Goal: Navigation & Orientation: Find specific page/section

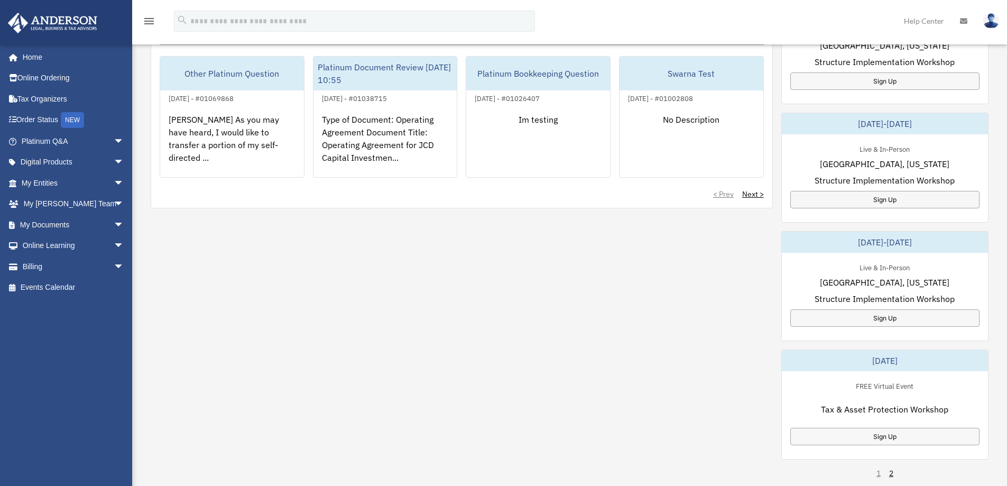
scroll to position [476, 0]
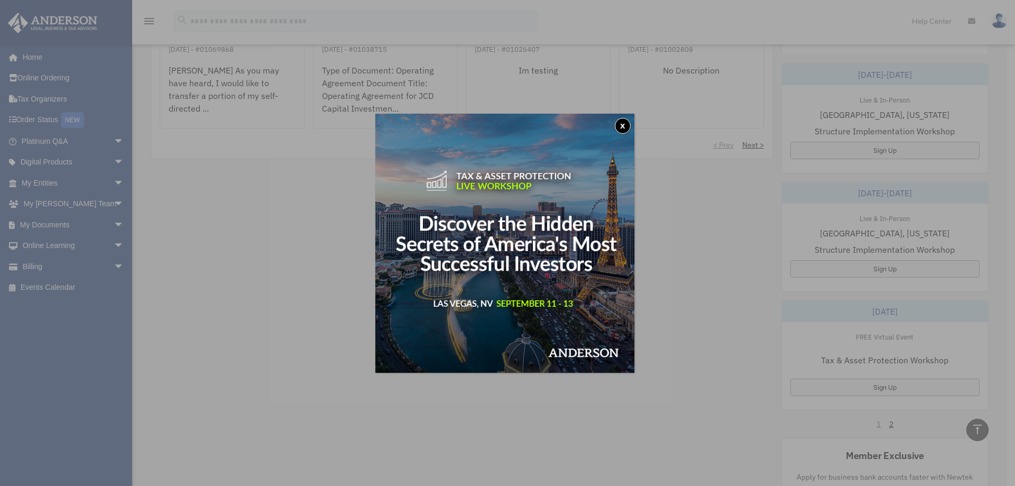
click at [622, 122] on button "x" at bounding box center [623, 126] width 16 height 16
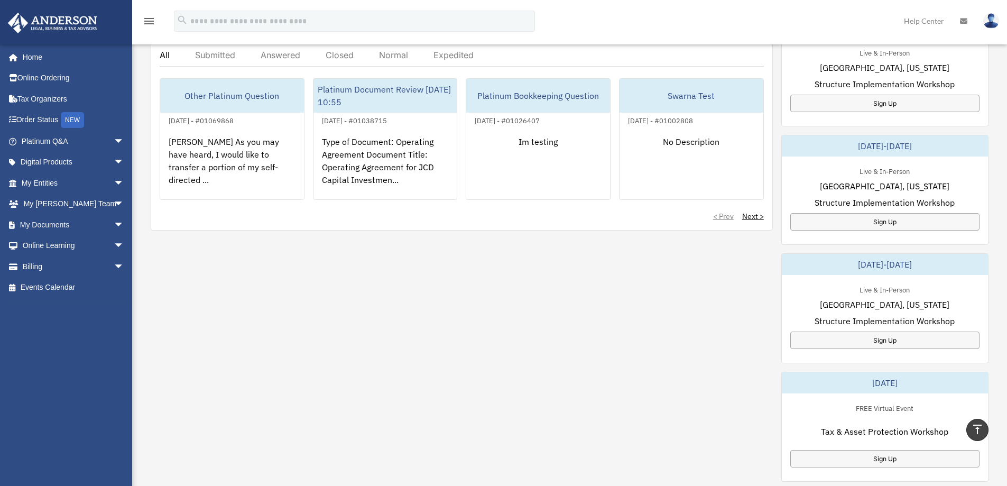
scroll to position [317, 0]
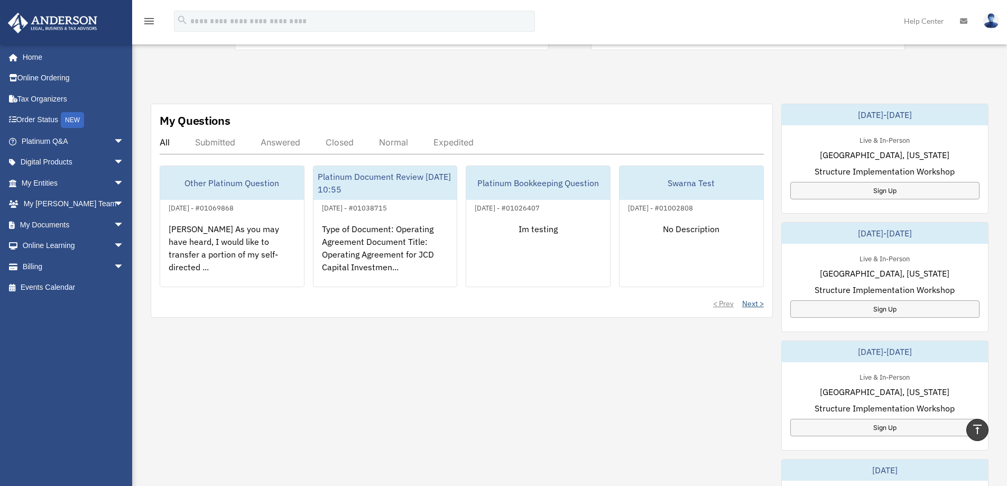
click at [753, 306] on link "Next >" at bounding box center [753, 303] width 22 height 11
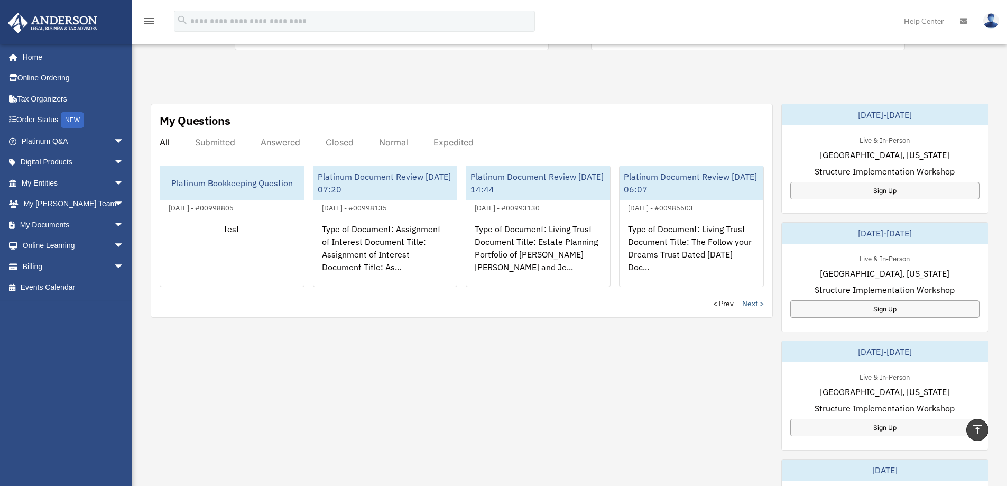
click at [753, 306] on link "Next >" at bounding box center [753, 303] width 22 height 11
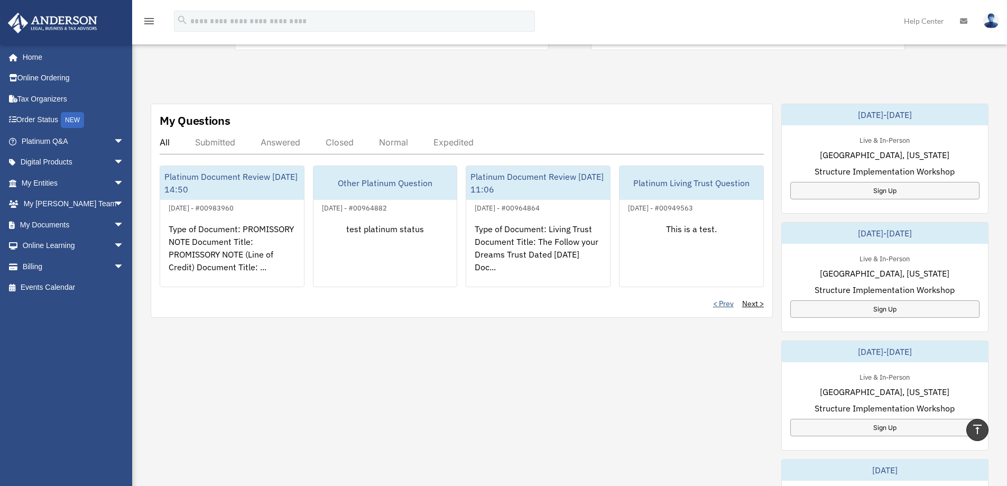
click at [726, 307] on link "< Prev" at bounding box center [723, 303] width 21 height 11
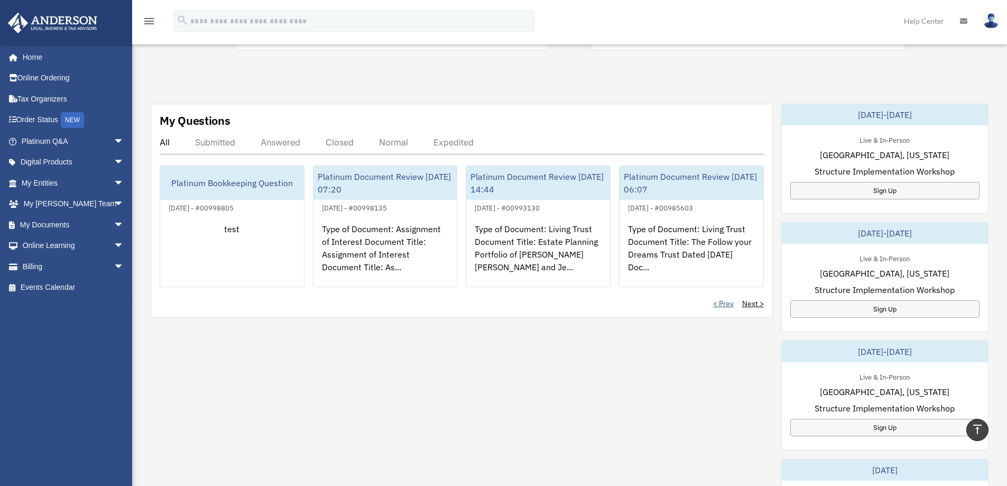
click at [726, 307] on link "< Prev" at bounding box center [723, 303] width 21 height 11
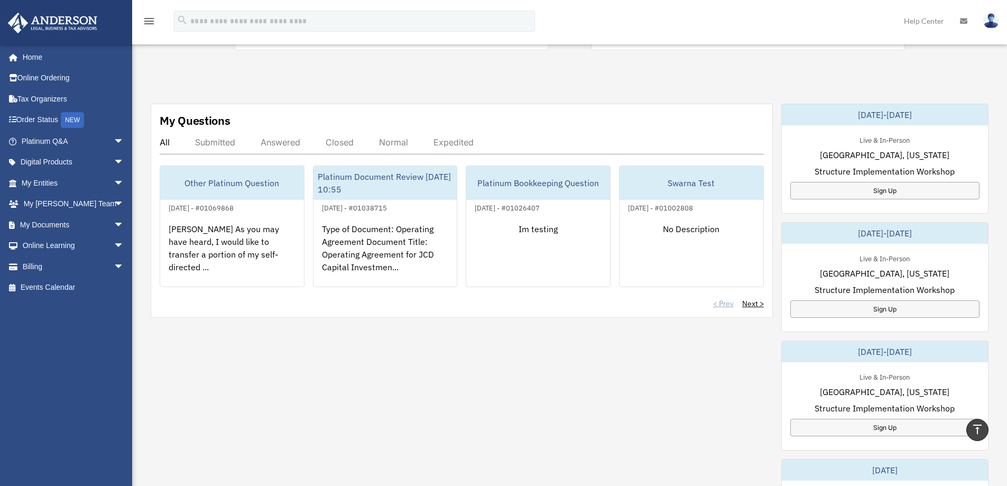
click at [726, 307] on div "< Prev Next >" at bounding box center [462, 303] width 604 height 11
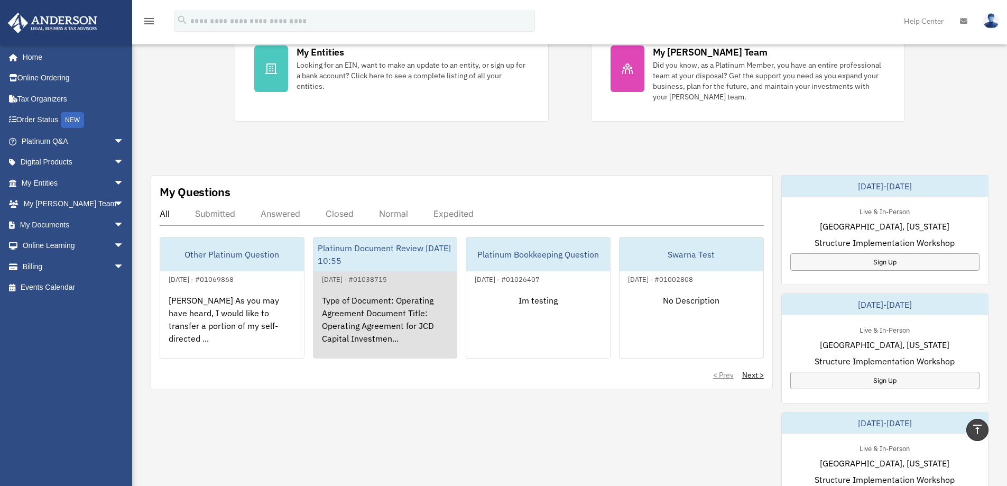
scroll to position [264, 0]
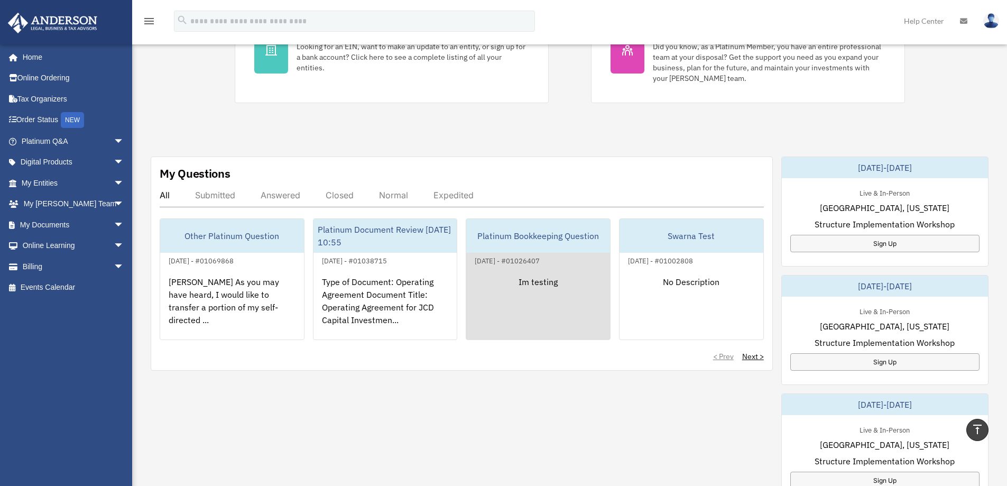
click at [603, 333] on div "Im testing" at bounding box center [538, 308] width 144 height 82
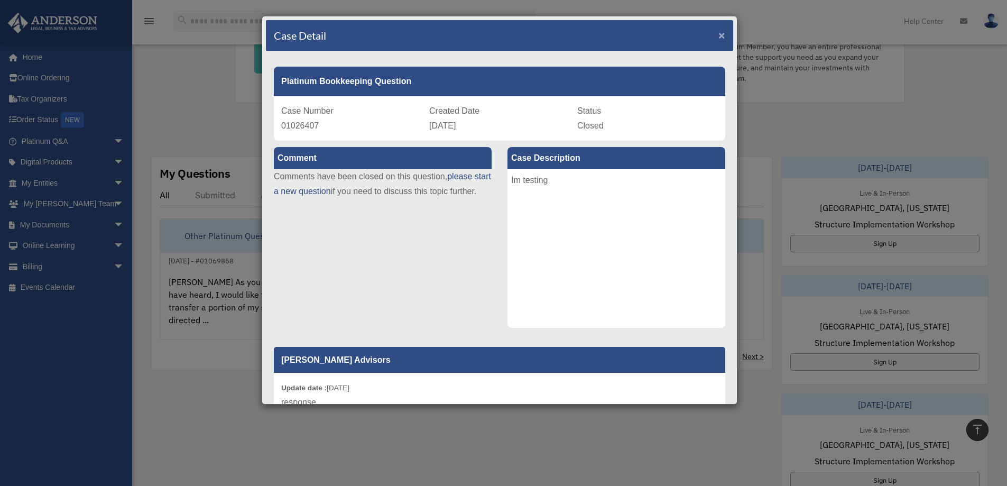
click at [719, 37] on span "×" at bounding box center [722, 35] width 7 height 12
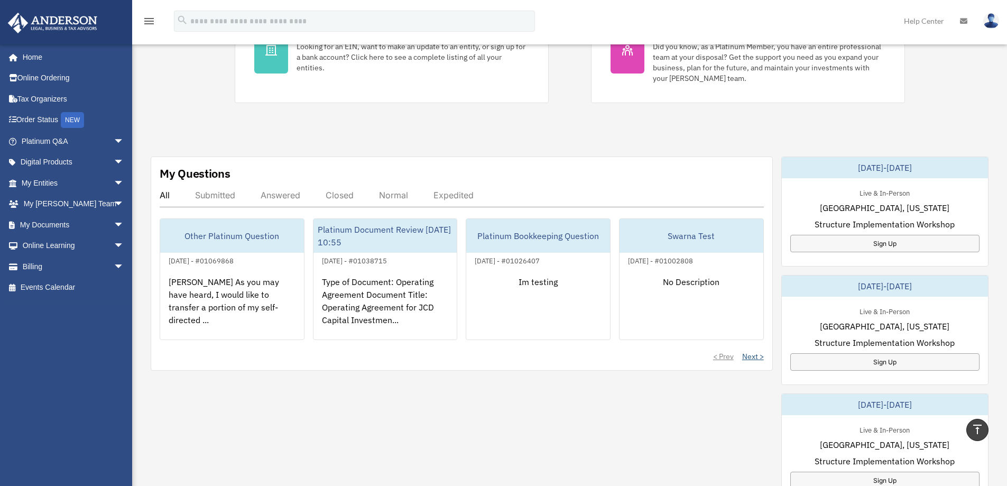
click at [752, 361] on link "Next >" at bounding box center [753, 356] width 22 height 11
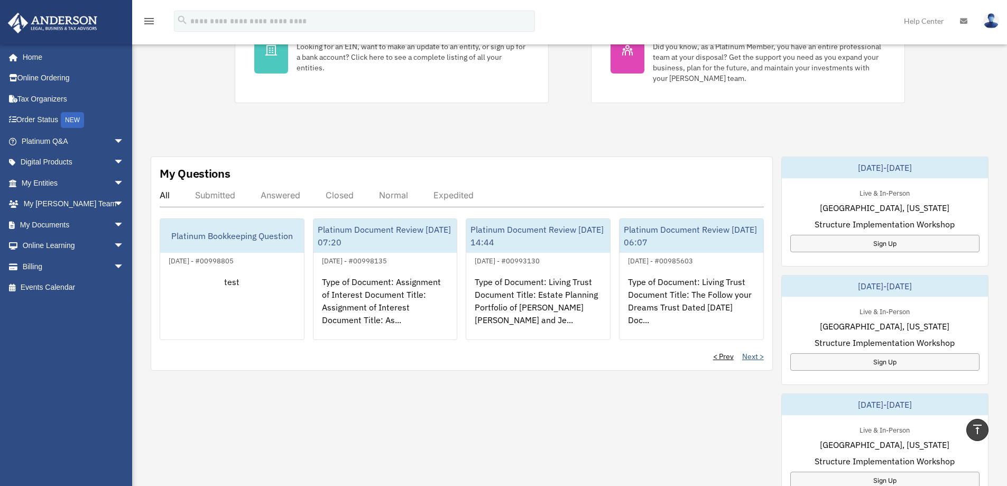
click at [752, 361] on link "Next >" at bounding box center [753, 356] width 22 height 11
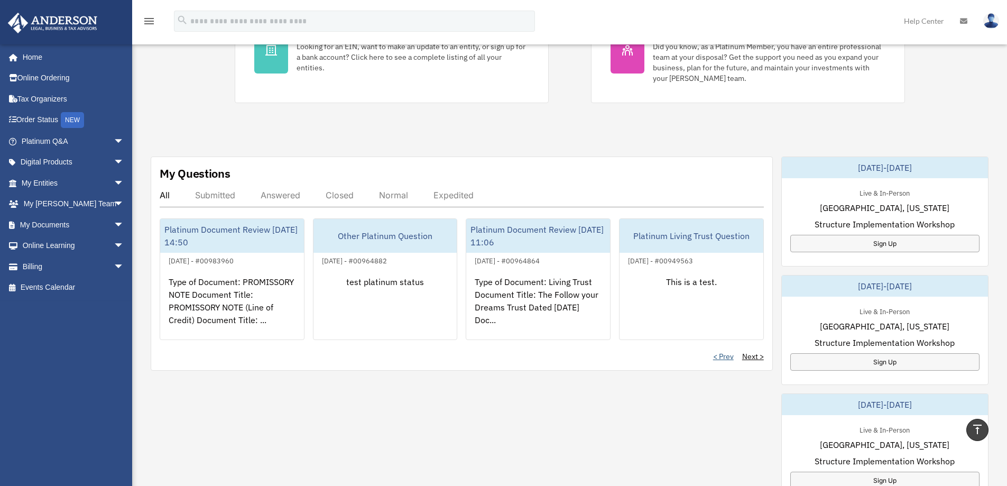
click at [726, 355] on link "< Prev" at bounding box center [723, 356] width 21 height 11
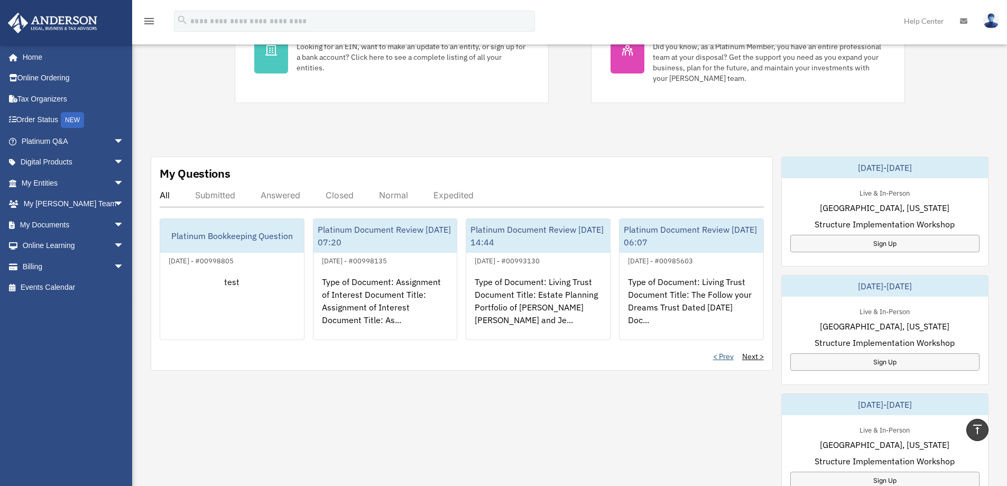
click at [726, 355] on link "< Prev" at bounding box center [723, 356] width 21 height 11
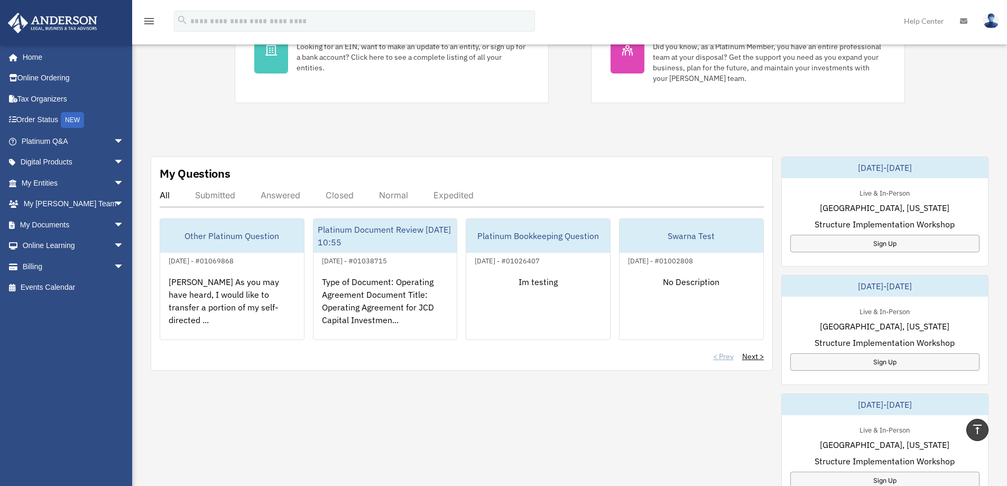
click at [726, 355] on div "< Prev Next >" at bounding box center [462, 356] width 604 height 11
drag, startPoint x: 724, startPoint y: 356, endPoint x: 750, endPoint y: 358, distance: 26.0
click at [750, 358] on div "< Prev Next >" at bounding box center [462, 356] width 604 height 11
click at [750, 358] on link "Next >" at bounding box center [753, 356] width 22 height 11
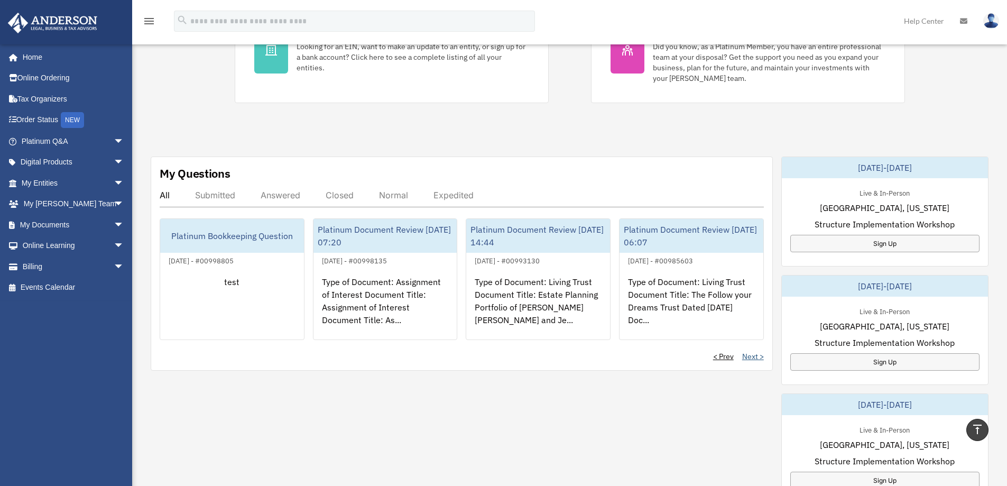
click at [750, 358] on link "Next >" at bounding box center [753, 356] width 22 height 11
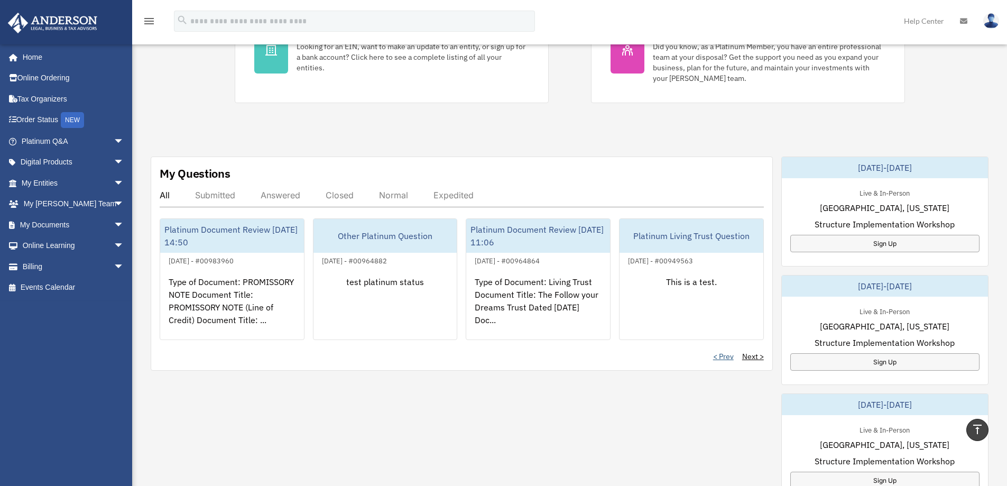
click at [723, 354] on link "< Prev" at bounding box center [723, 356] width 21 height 11
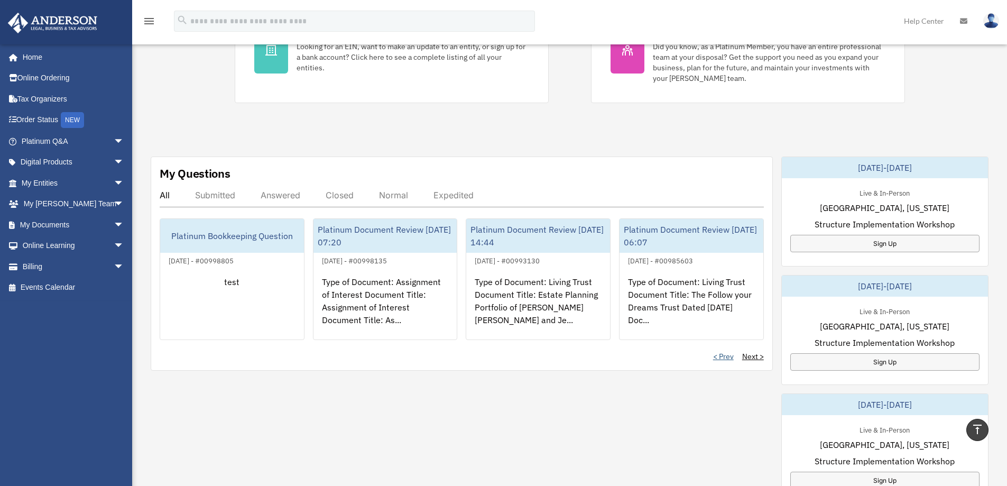
click at [723, 354] on link "< Prev" at bounding box center [723, 356] width 21 height 11
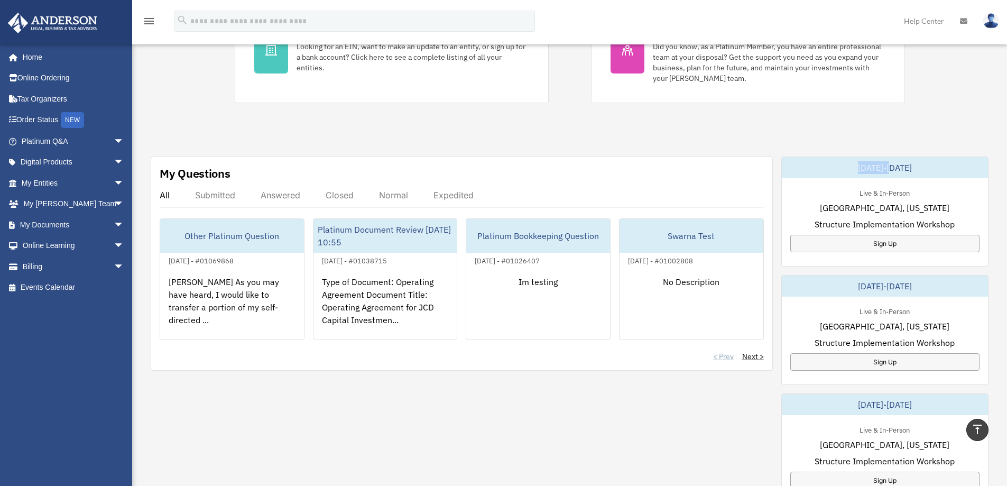
click at [723, 354] on div "< Prev Next >" at bounding box center [462, 356] width 604 height 11
click at [657, 341] on div "All Submitted Answered Closed Normal Expedited Other Platinum Question [DATE] -…" at bounding box center [462, 276] width 604 height 172
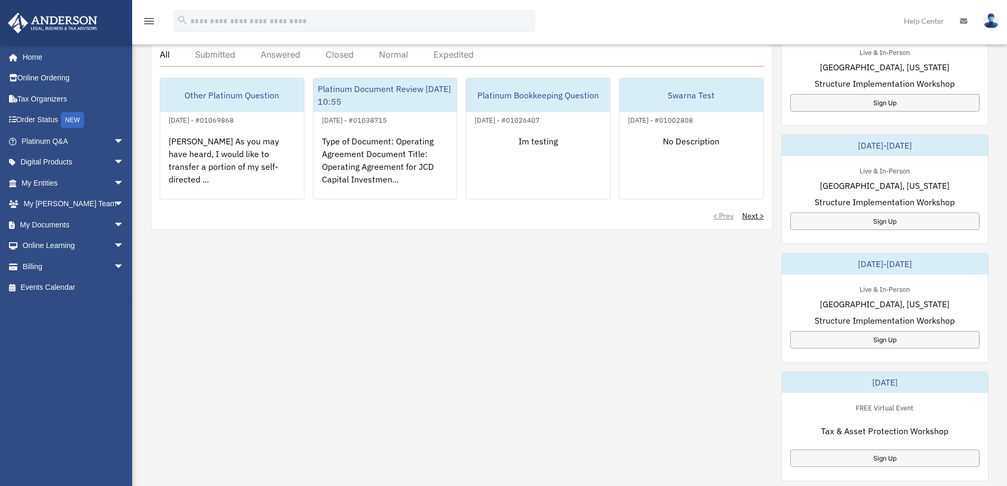
scroll to position [423, 0]
